Goal: Find specific page/section: Find specific page/section

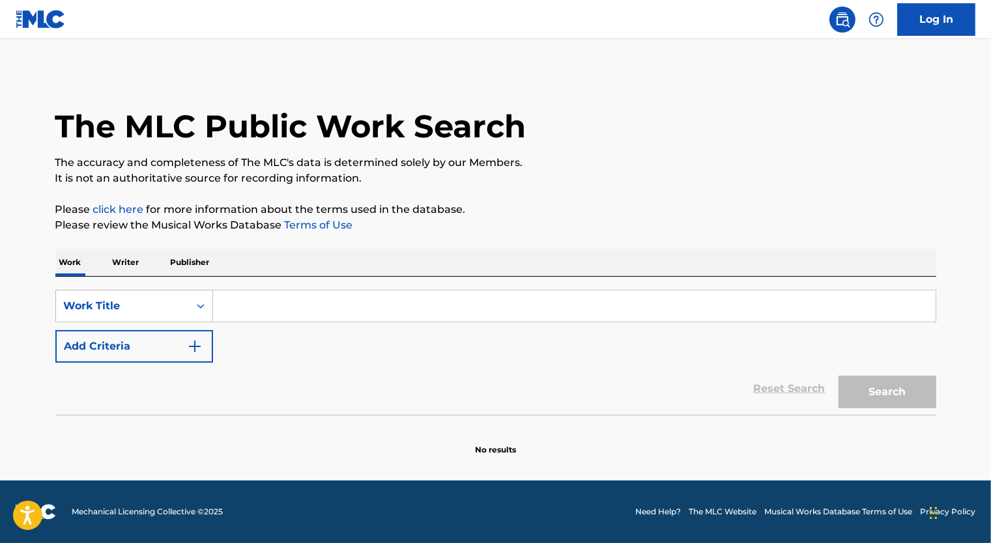
click at [266, 306] on input "Search Form" at bounding box center [574, 306] width 722 height 31
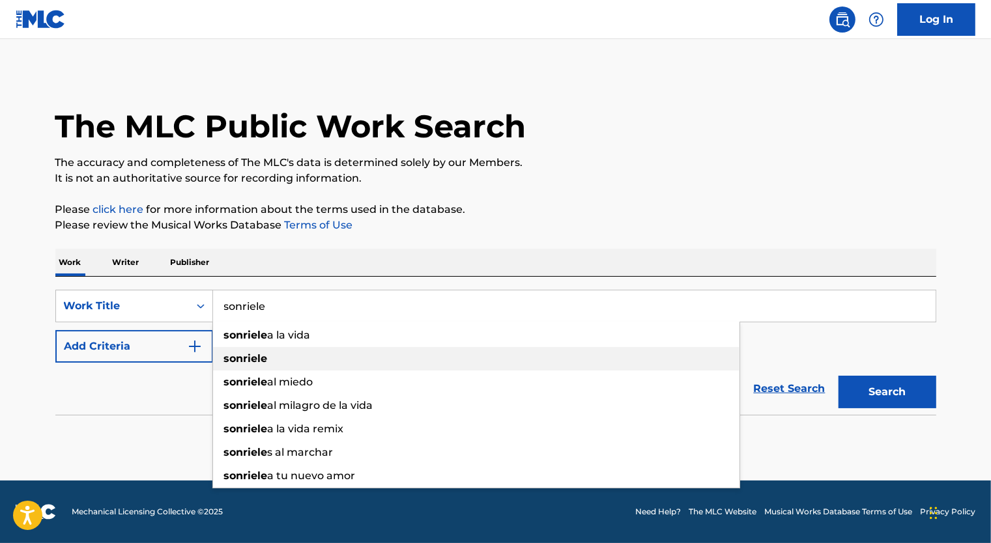
type input "sonriele"
click at [277, 358] on div "sonriele" at bounding box center [476, 358] width 526 height 23
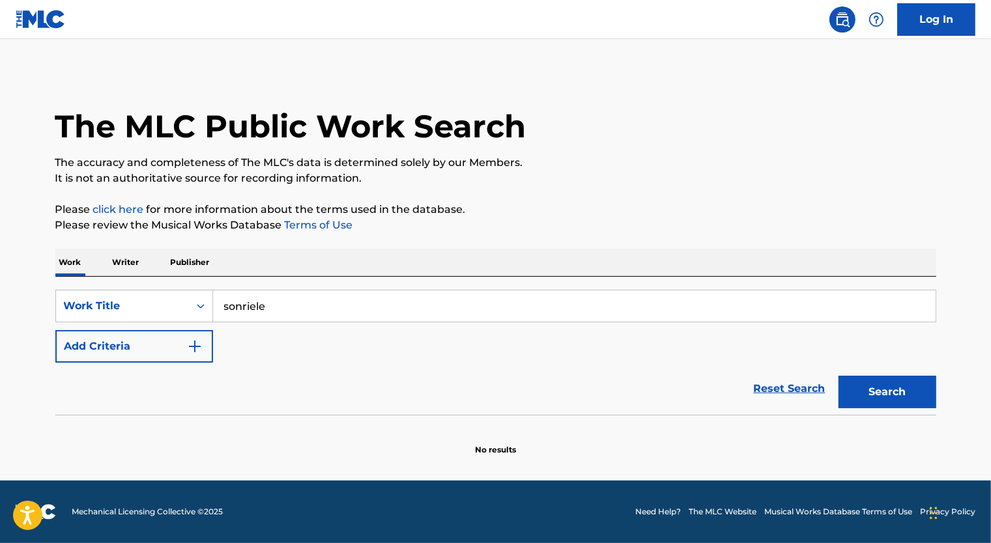
click at [153, 353] on button "Add Criteria" at bounding box center [134, 346] width 158 height 33
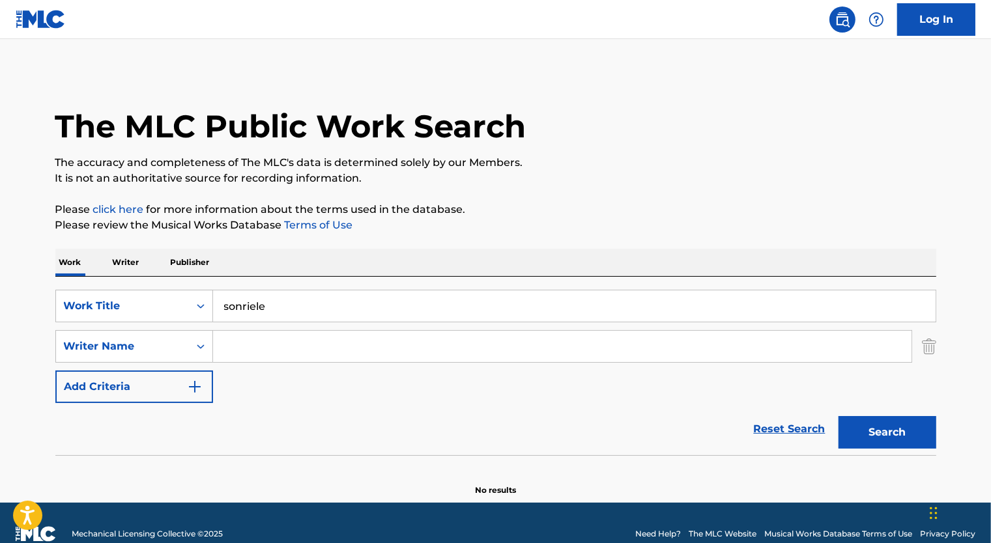
click at [270, 345] on input "Search Form" at bounding box center [562, 346] width 698 height 31
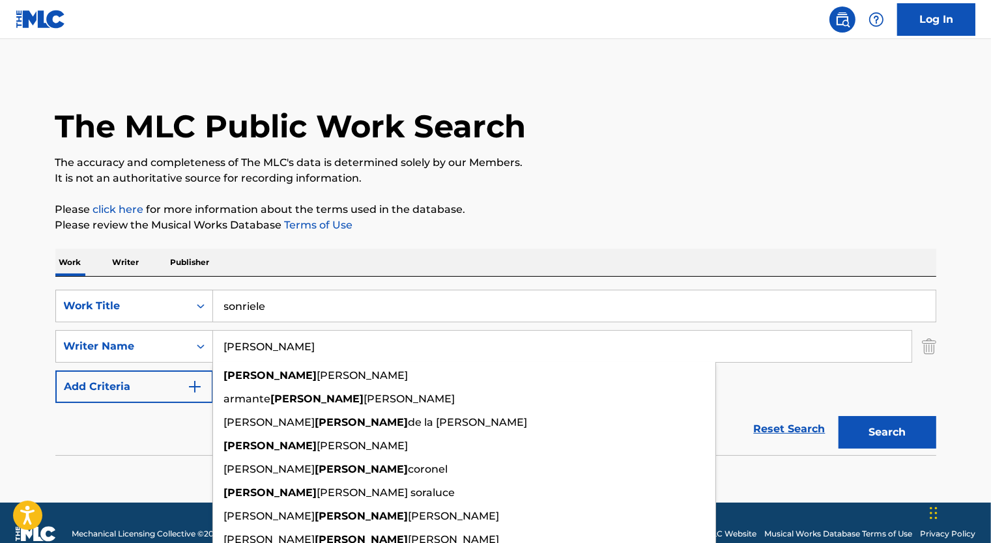
type input "[PERSON_NAME]"
click at [838, 416] on button "Search" at bounding box center [887, 432] width 98 height 33
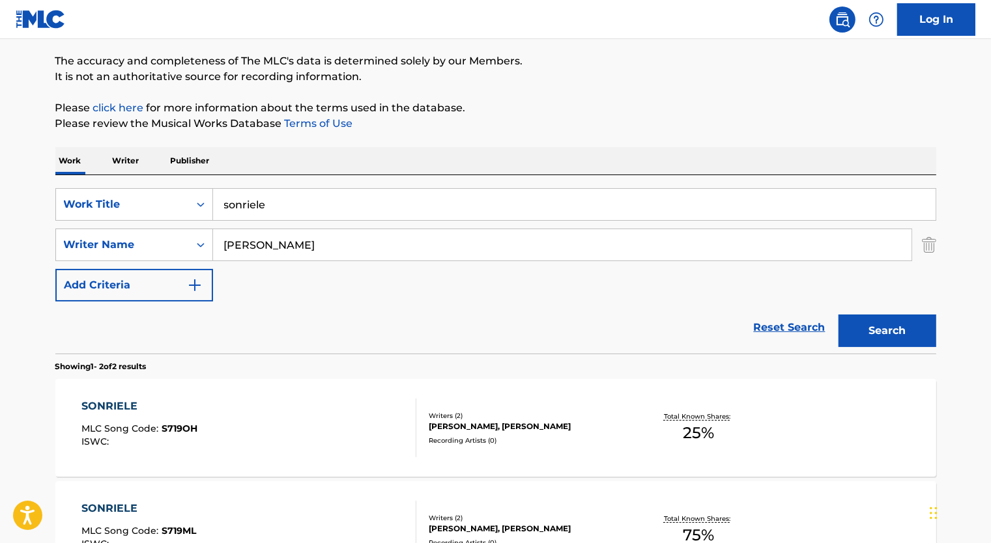
scroll to position [195, 0]
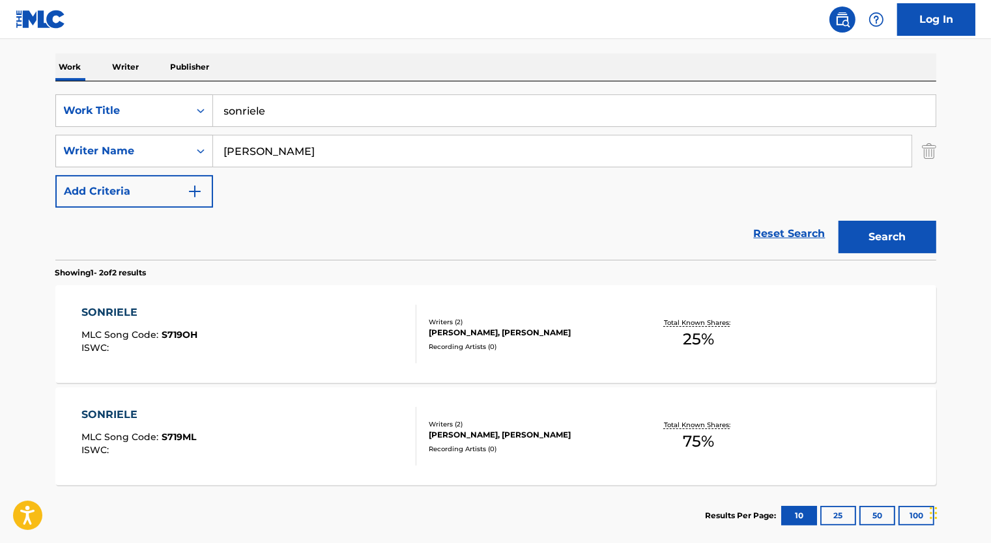
click at [183, 418] on div "SONRIELE" at bounding box center [138, 415] width 115 height 16
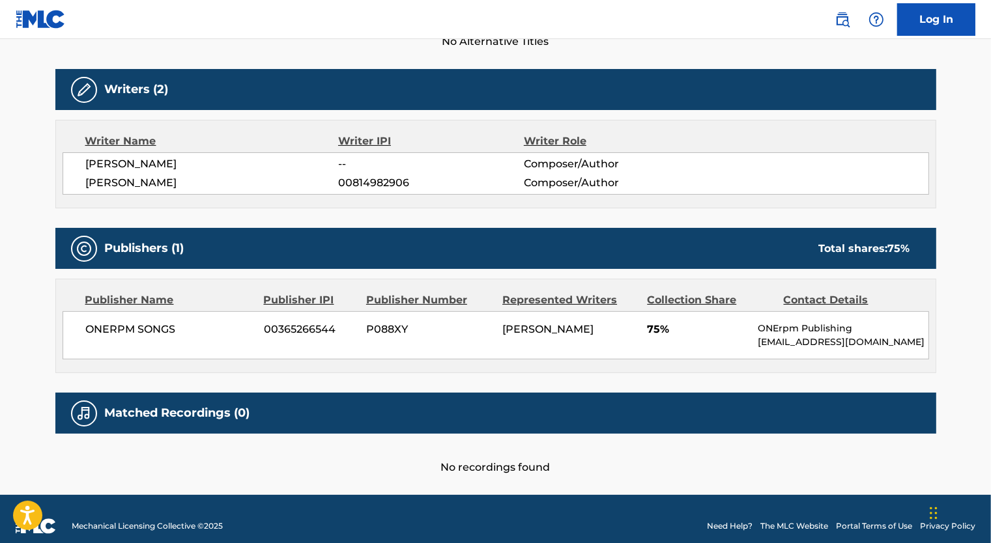
scroll to position [391, 0]
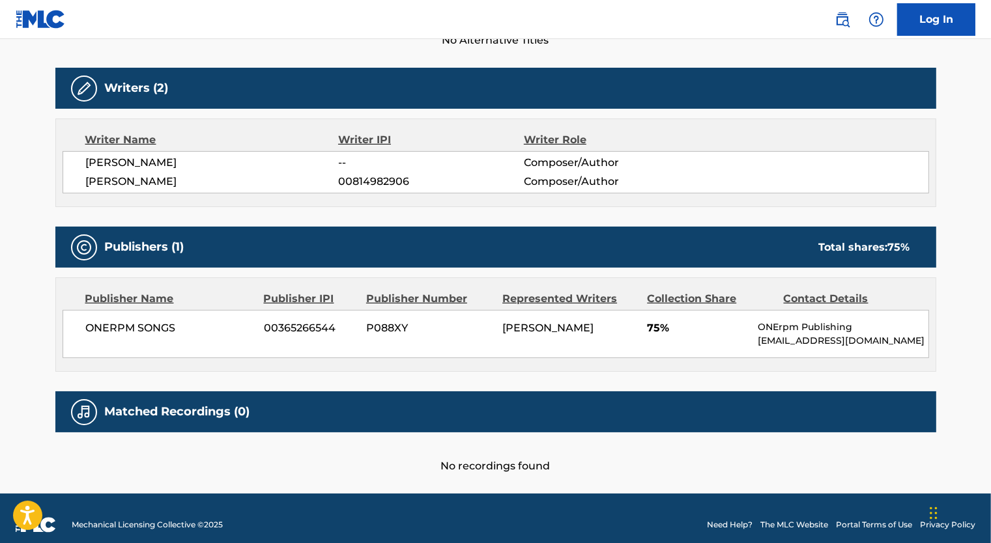
scroll to position [193, 0]
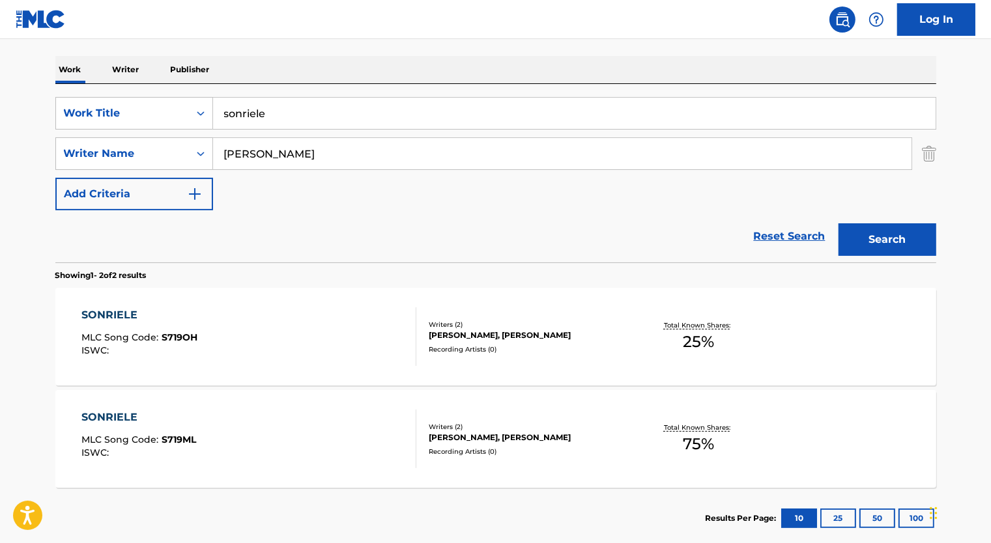
click at [191, 335] on span "S719OH" at bounding box center [180, 338] width 36 height 12
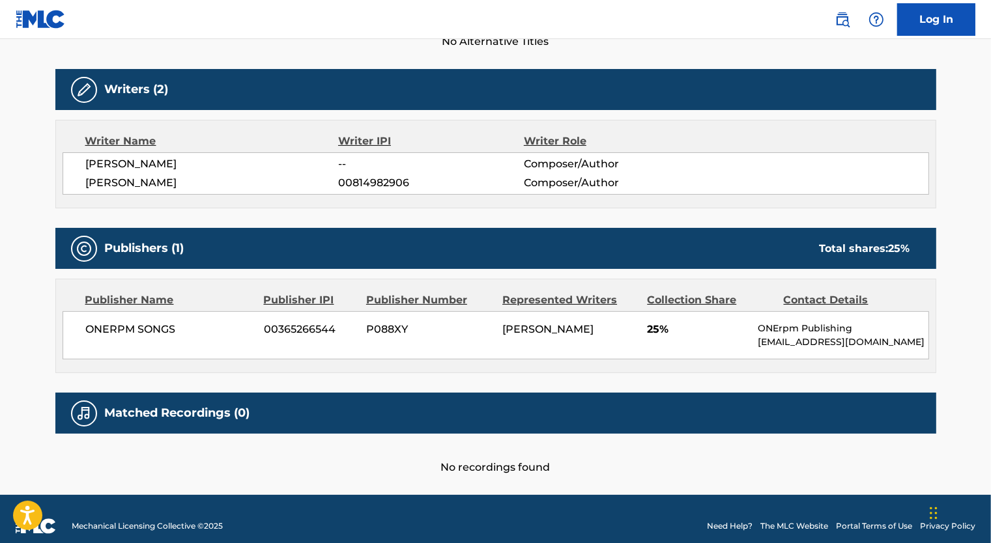
scroll to position [401, 0]
